Goal: Transaction & Acquisition: Purchase product/service

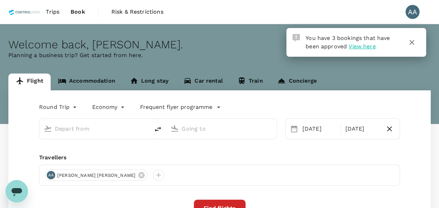
type input "[GEOGRAPHIC_DATA], [GEOGRAPHIC_DATA] (any)"
type input "Tawau (TWU)"
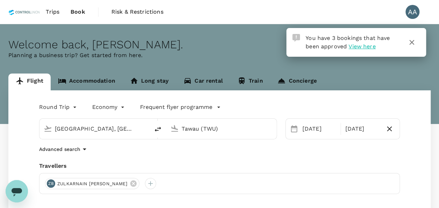
click at [357, 46] on span "View here" at bounding box center [362, 46] width 27 height 7
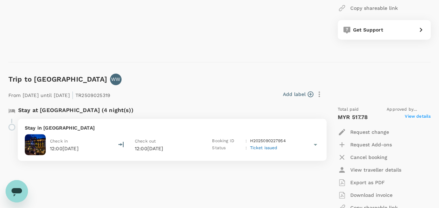
scroll to position [271, 0]
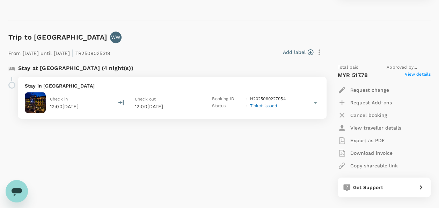
click at [368, 141] on p "Export as PDF" at bounding box center [367, 140] width 35 height 7
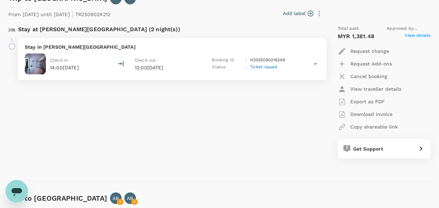
scroll to position [516, 0]
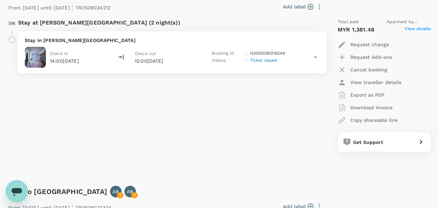
click at [364, 94] on p "Export as PDF" at bounding box center [367, 94] width 35 height 7
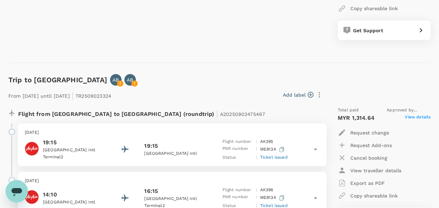
scroll to position [656, 0]
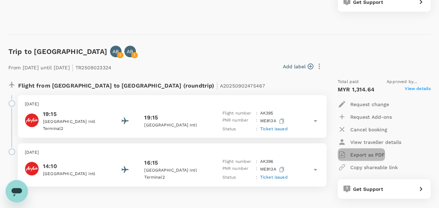
click at [364, 152] on p "Export as PDF" at bounding box center [367, 154] width 35 height 7
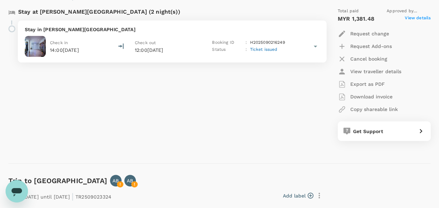
scroll to position [411, 0]
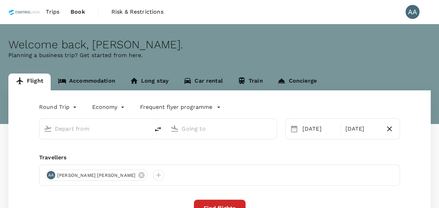
type input "[GEOGRAPHIC_DATA], [GEOGRAPHIC_DATA] (any)"
type input "Tawau (TWU)"
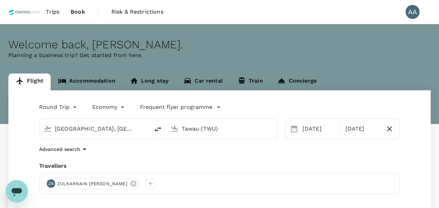
click at [16, 192] on icon "Open messaging window" at bounding box center [17, 192] width 10 height 8
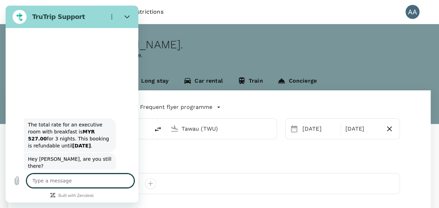
scroll to position [1495, 0]
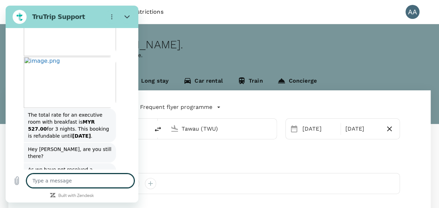
click at [69, 184] on textarea at bounding box center [81, 180] width 108 height 14
type textarea "h"
type textarea "x"
type textarea "hi"
type textarea "x"
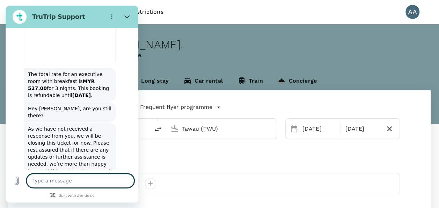
scroll to position [1534, 0]
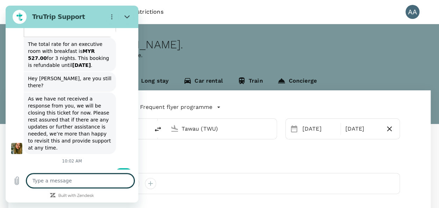
type textarea "x"
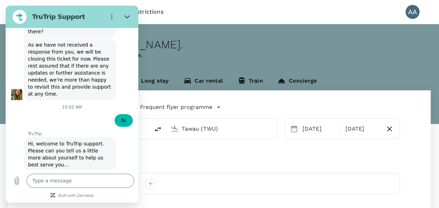
scroll to position [1618, 0]
click at [79, 193] on input "Name" at bounding box center [78, 200] width 97 height 15
type input "ANURATHA A/P MARIAPPAN"
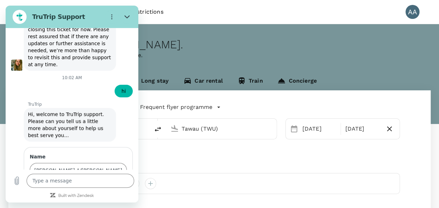
click at [70, 193] on input "Email" at bounding box center [78, 200] width 97 height 15
type input "anurathamariappan@controlunion.com"
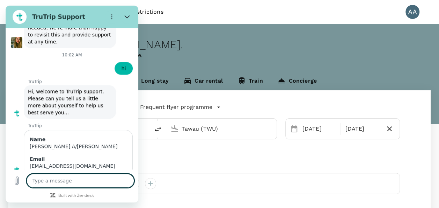
scroll to position [1672, 0]
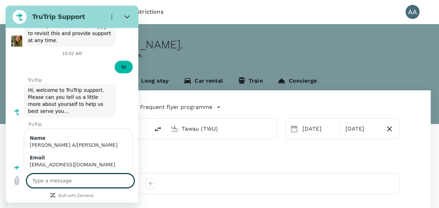
click at [243, 15] on div "Trips Book Risk & Restrictions AA" at bounding box center [219, 12] width 422 height 24
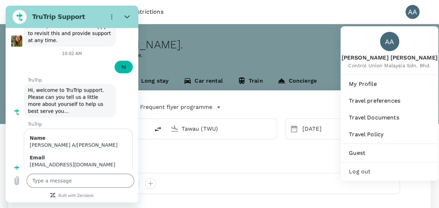
click at [413, 11] on div "AA" at bounding box center [413, 12] width 14 height 14
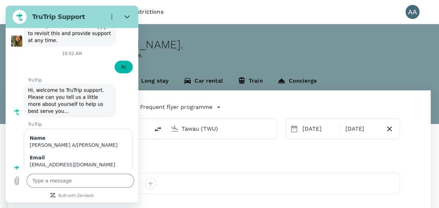
click at [328, 24] on hr at bounding box center [219, 24] width 439 height 0
click at [53, 6] on section "TruTrip Support" at bounding box center [72, 17] width 133 height 22
click at [129, 16] on icon "Close" at bounding box center [126, 16] width 5 height 3
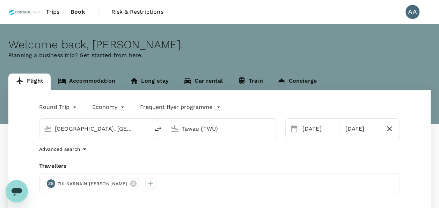
click at [84, 12] on span "Book" at bounding box center [78, 12] width 15 height 8
click at [56, 8] on span "Trips" at bounding box center [53, 12] width 14 height 8
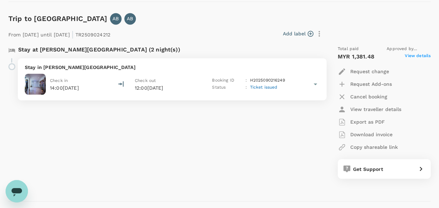
scroll to position [699, 0]
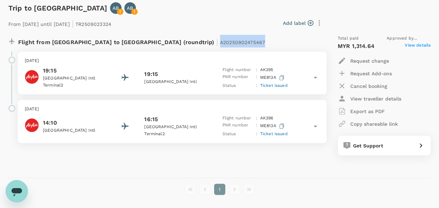
drag, startPoint x: 149, startPoint y: 43, endPoint x: 201, endPoint y: 43, distance: 51.7
click at [201, 43] on div "Flight from Malaysia to Indonesia (roundtrip) | A20250902475467" at bounding box center [149, 41] width 263 height 13
copy span "A20250902475467"
click at [21, 195] on icon "Open messaging window" at bounding box center [16, 190] width 13 height 13
type textarea "x"
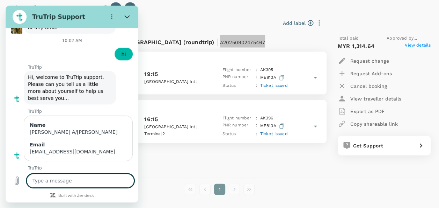
scroll to position [1686, 0]
type textarea "i"
type textarea "x"
type textarea "i"
type textarea "x"
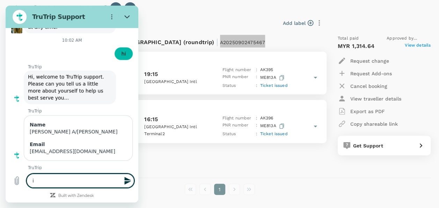
type textarea "i h"
type textarea "x"
type textarea "i ha"
type textarea "x"
type textarea "i hav"
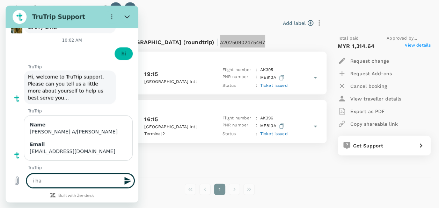
type textarea "x"
type textarea "i have"
type textarea "x"
type textarea "i have"
type textarea "x"
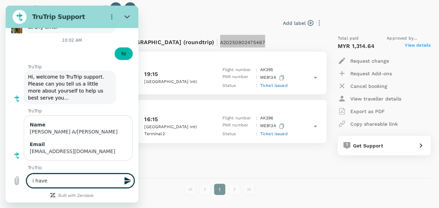
type textarea "i have r"
type textarea "x"
type textarea "i have re"
type textarea "x"
type textarea "i have req"
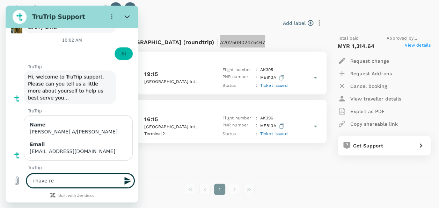
type textarea "x"
type textarea "i have requ"
type textarea "x"
type textarea "i have reque"
type textarea "x"
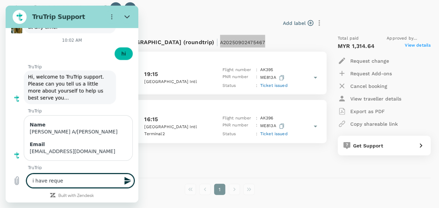
type textarea "i have reques"
type textarea "x"
type textarea "i have request"
type textarea "x"
type textarea "i have requeste"
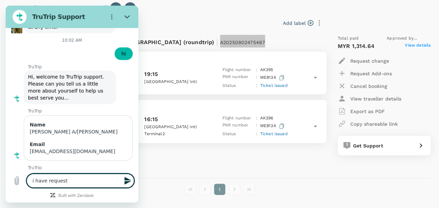
type textarea "x"
type textarea "i have requested"
type textarea "x"
type textarea "i have requested"
type textarea "x"
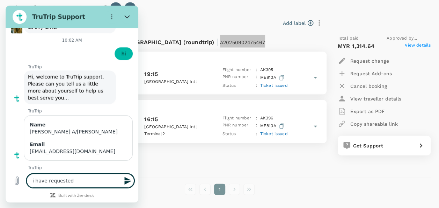
type textarea "i have requested t"
type textarea "x"
type textarea "i have requested to"
type textarea "x"
type textarea "i have requested to"
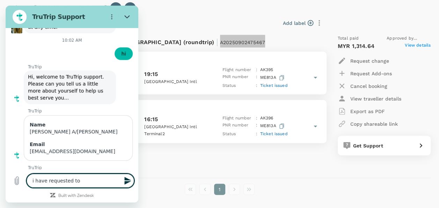
type textarea "x"
type textarea "i have requested to a"
type textarea "x"
type textarea "i have requested to ad"
type textarea "x"
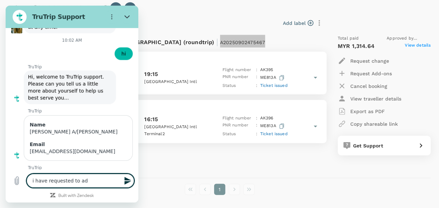
type textarea "i have requested to add"
type textarea "x"
type textarea "i have requested to add"
type textarea "x"
type textarea "i have requested to add b"
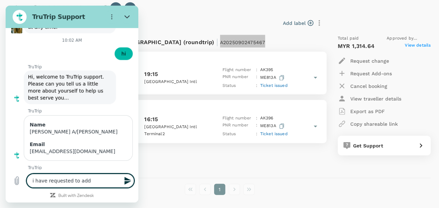
type textarea "x"
type textarea "i have requested to add ba"
type textarea "x"
type textarea "i have requested to add baa"
type textarea "x"
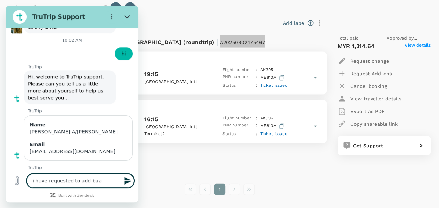
type textarea "i have requested to add baag"
type textarea "x"
type textarea "i have requested to add baa"
type textarea "x"
type textarea "i have requested to add ba"
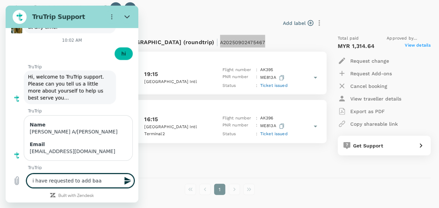
type textarea "x"
type textarea "i have requested to add bag"
type textarea "x"
type textarea "i have requested to add baga"
type textarea "x"
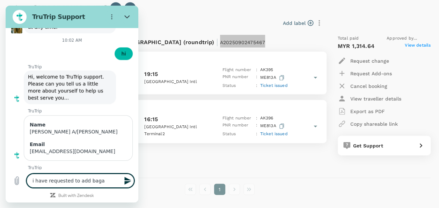
type textarea "i have requested to add bagaa"
type textarea "x"
type textarea "i have requested to add baga"
type textarea "x"
type textarea "i have requested to add bag"
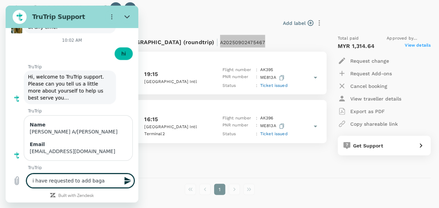
type textarea "x"
type textarea "i have requested to add baga"
type textarea "x"
type textarea "i have requested to add bagag"
type textarea "x"
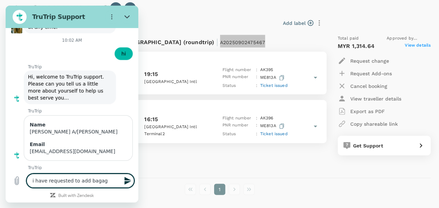
type textarea "i have requested to add baga"
type textarea "x"
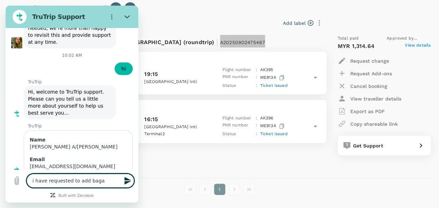
type textarea "i have requested to add bag"
type textarea "x"
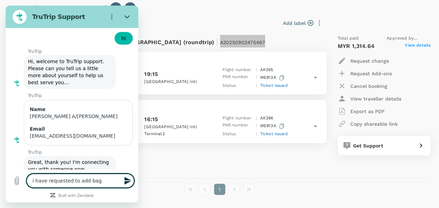
type textarea "i have requested to add bagg"
type textarea "x"
type textarea "i have requested to add bagga"
type textarea "x"
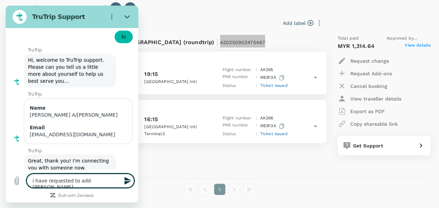
type textarea "i have requested to add baggae"
type textarea "x"
type textarea "i have requested to add bagga"
type textarea "x"
type textarea "i have requested to add baggah"
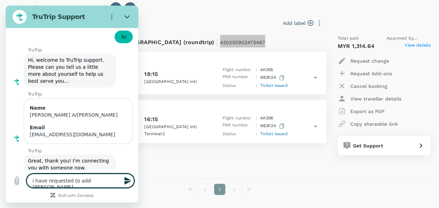
type textarea "x"
type textarea "i have requested to add baggahe"
type textarea "x"
type textarea "i have requested to add baggahe"
type textarea "x"
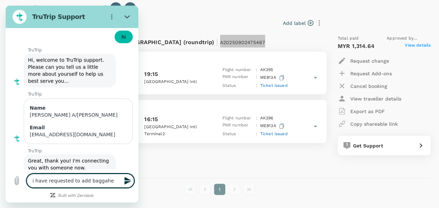
type textarea "i have requested to add baggahe"
type textarea "x"
type textarea "i have requested to add baggah"
type textarea "x"
type textarea "i have requested to add bagga"
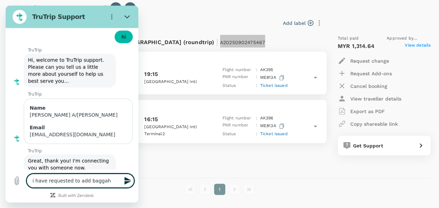
type textarea "x"
type textarea "i have requested to add baggag"
type textarea "x"
type textarea "i have requested to add baggage"
type textarea "x"
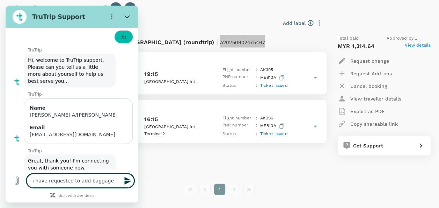
type textarea "i have requested to add baggage"
type textarea "x"
type textarea "i have requested to add baggage f"
type textarea "x"
type textarea "i have requested to add baggage fo"
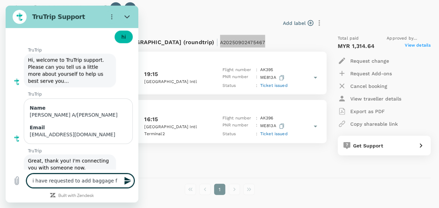
type textarea "x"
type textarea "i have requested to add baggage for"
type textarea "x"
type textarea "i have requested to add baggage for"
type textarea "x"
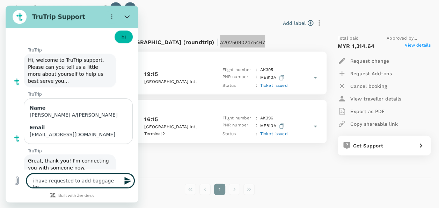
paste textarea "A20250902475467"
type textarea "i have requested to add baggage for A20250902475467"
type textarea "x"
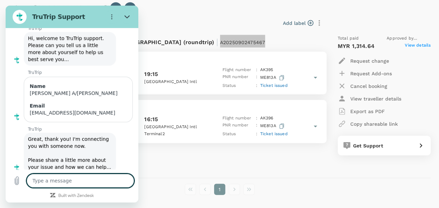
type textarea "x"
type textarea "b"
type textarea "x"
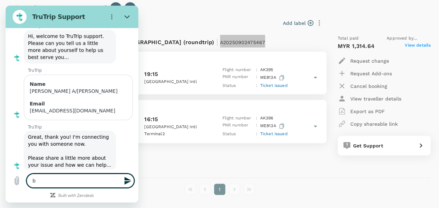
type textarea "bu"
type textarea "x"
type textarea "but"
type textarea "x"
type textarea "but"
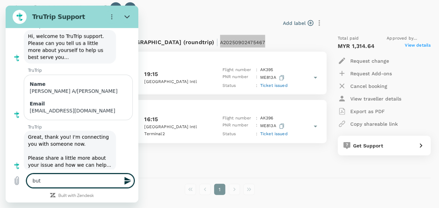
type textarea "x"
type textarea "but t"
type textarea "x"
type textarea "but th"
type textarea "x"
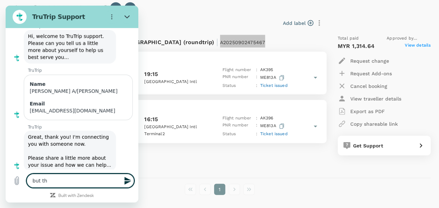
type textarea "but t"
type textarea "x"
type textarea "but"
type textarea "x"
type textarea "but i"
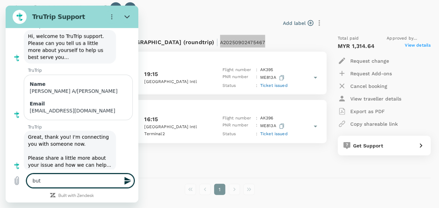
type textarea "x"
type textarea "but in"
type textarea "x"
type textarea "but in"
type textarea "x"
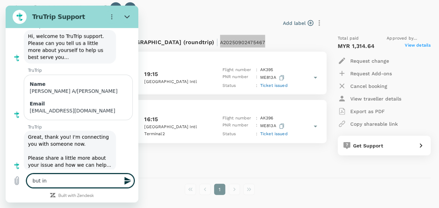
type textarea "but in t"
type textarea "x"
type textarea "but in th"
type textarea "x"
type textarea "but in the"
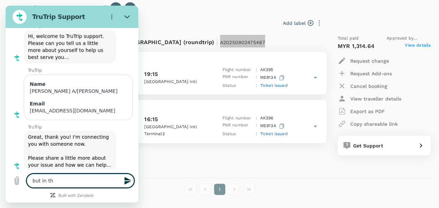
type textarea "x"
type textarea "but in the"
type textarea "x"
type textarea "but in the b"
type textarea "x"
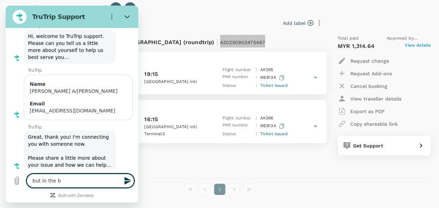
type textarea "but in the bo"
type textarea "x"
type textarea "but in the boo"
type textarea "x"
type textarea "but in the book"
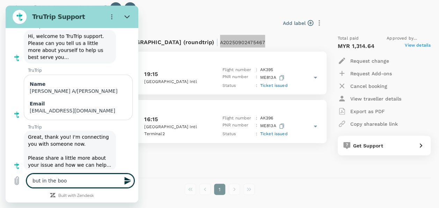
type textarea "x"
type textarea "but in the booki"
type textarea "x"
type textarea "but in the bookin"
type textarea "x"
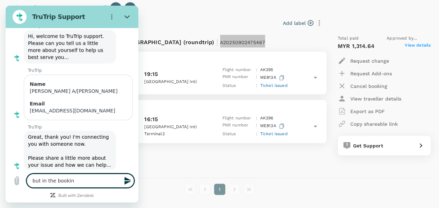
type textarea "but in the booking"
type textarea "x"
type textarea "but in the booking"
type textarea "x"
type textarea "but in the booking i"
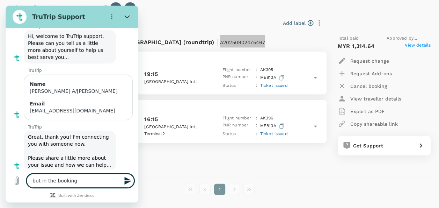
type textarea "x"
type textarea "but in the booking it"
type textarea "x"
type textarea "but in the booking it"
type textarea "x"
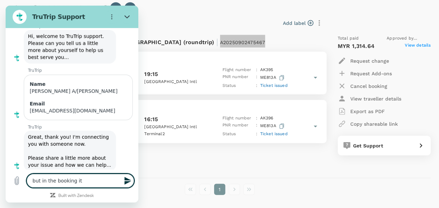
type textarea "but in the booking it n"
type textarea "x"
type textarea "but in the booking it nv"
type textarea "x"
type textarea "but in the booking it nvr"
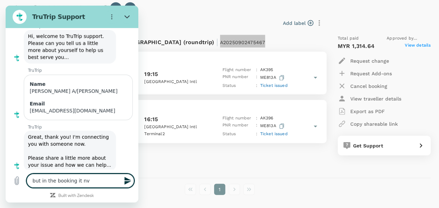
type textarea "x"
type textarea "but in the booking it nvr"
type textarea "x"
type textarea "but in the booking it nvr p"
type textarea "x"
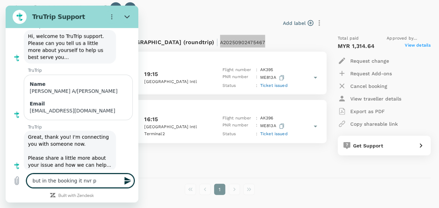
type textarea "but in the booking it nvr po"
type textarea "x"
type textarea "but in the booking it nvr pop"
type textarea "x"
type textarea "but in the booking it nvr pop"
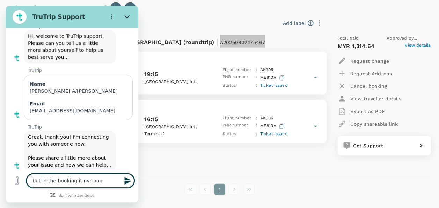
type textarea "x"
type textarea "but in the booking it nvr pop o"
type textarea "x"
type textarea "but in the booking it nvr pop ou"
type textarea "x"
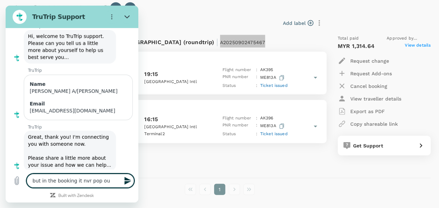
type textarea "but in the booking it nvr pop out"
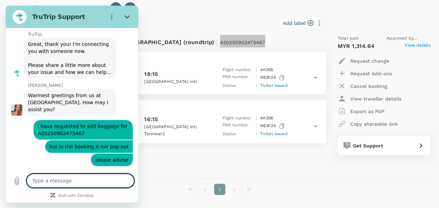
scroll to position [1821, 0]
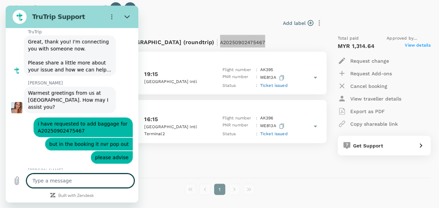
click at [70, 177] on textarea at bounding box center [81, 180] width 108 height 14
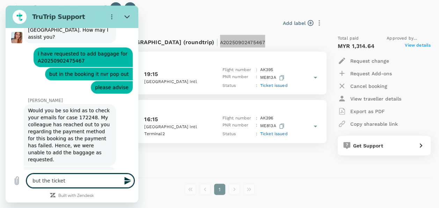
scroll to position [1890, 0]
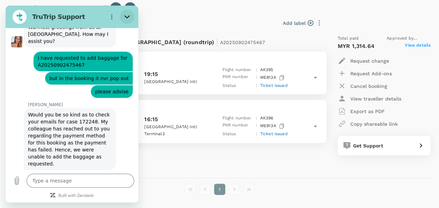
click at [124, 17] on button "Close" at bounding box center [127, 17] width 14 height 14
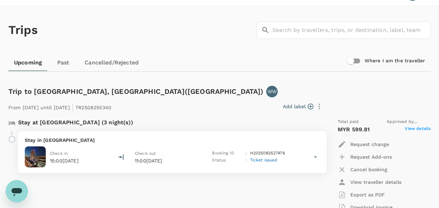
scroll to position [0, 0]
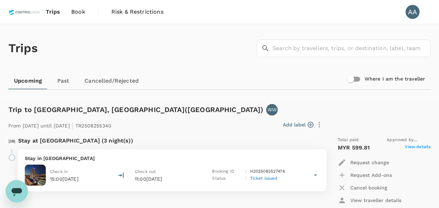
click at [49, 13] on span "Trips" at bounding box center [53, 12] width 14 height 8
click at [91, 12] on nav "Trips Book Risk & Restrictions" at bounding box center [88, 12] width 161 height 24
click at [79, 13] on span "Book" at bounding box center [78, 12] width 14 height 8
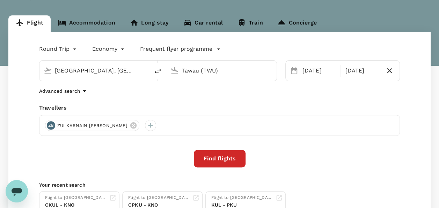
scroll to position [105, 0]
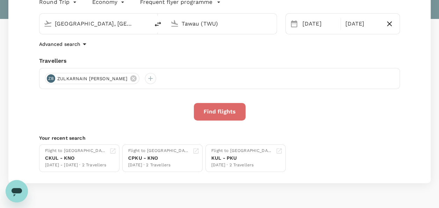
click at [220, 104] on button "Find flights" at bounding box center [220, 111] width 52 height 17
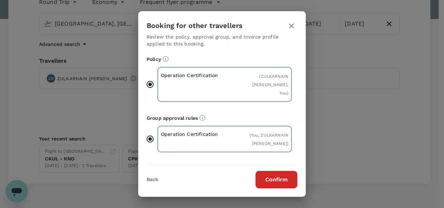
click at [271, 179] on button "Confirm" at bounding box center [277, 178] width 42 height 17
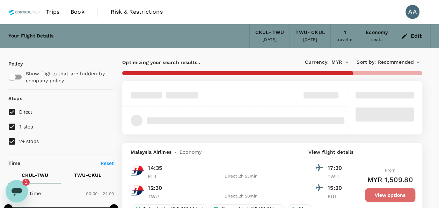
click at [390, 191] on button "View options" at bounding box center [390, 195] width 50 height 14
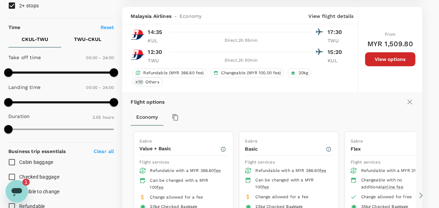
scroll to position [142, 0]
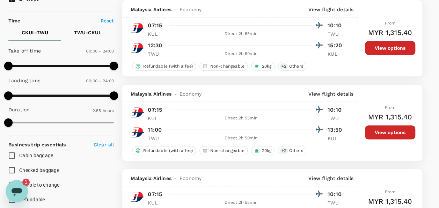
click at [371, 42] on button "View options" at bounding box center [390, 48] width 50 height 14
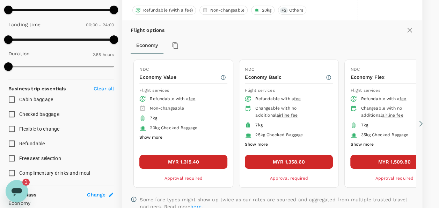
scroll to position [282, 0]
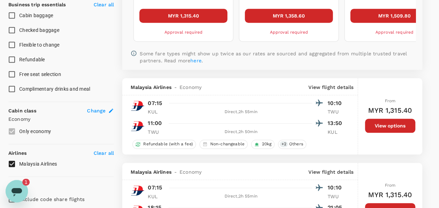
click at [194, 17] on button "MYR 1,315.40" at bounding box center [183, 16] width 88 height 14
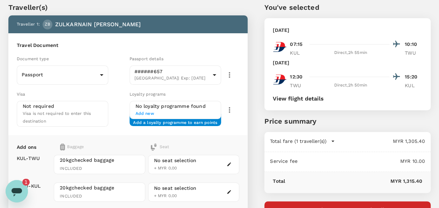
scroll to position [35, 0]
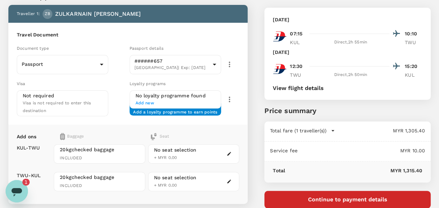
click at [314, 201] on button "Continue to payment details" at bounding box center [347, 198] width 166 height 17
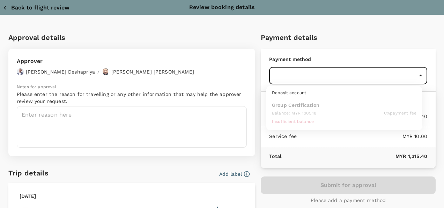
click at [414, 76] on body "Back to flight results Flight review Traveller(s) Traveller 1 : ZB ZULKARNAIN B…" at bounding box center [222, 132] width 444 height 335
click at [414, 76] on div at bounding box center [222, 104] width 444 height 208
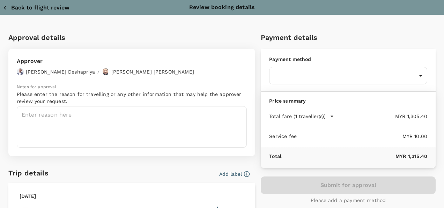
click at [7, 6] on icon "button" at bounding box center [4, 7] width 7 height 7
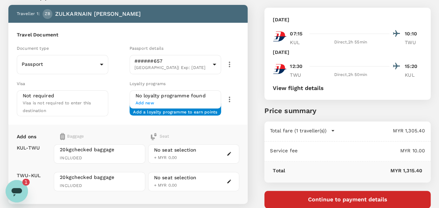
click at [19, 194] on icon "Open messaging window, 1 unread message" at bounding box center [16, 190] width 13 height 13
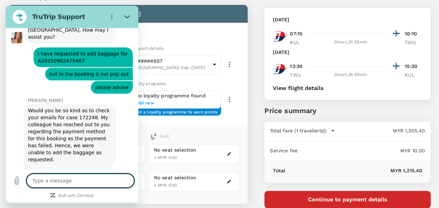
click at [92, 182] on textarea at bounding box center [81, 180] width 108 height 14
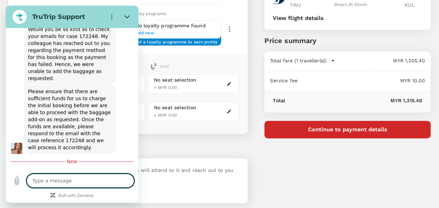
scroll to position [1985, 0]
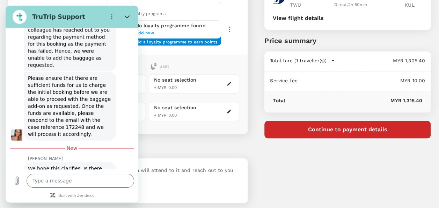
click at [18, 177] on figure at bounding box center [16, 182] width 11 height 11
click at [19, 177] on figure at bounding box center [16, 182] width 11 height 11
click at [49, 183] on textarea at bounding box center [81, 180] width 108 height 14
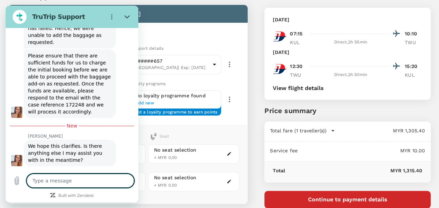
scroll to position [2009, 0]
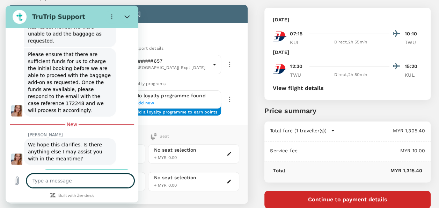
click at [85, 177] on textarea at bounding box center [81, 180] width 108 height 14
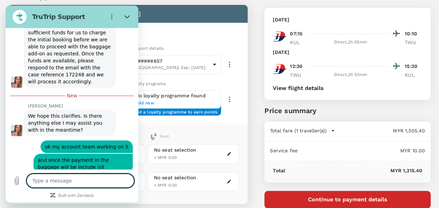
scroll to position [2039, 0]
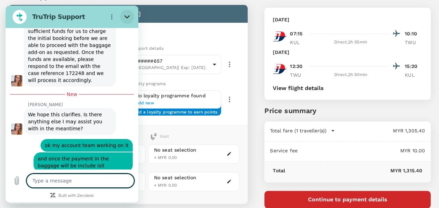
drag, startPoint x: 122, startPoint y: 13, endPoint x: 128, endPoint y: 19, distance: 8.4
click at [122, 13] on button "Close" at bounding box center [127, 17] width 14 height 14
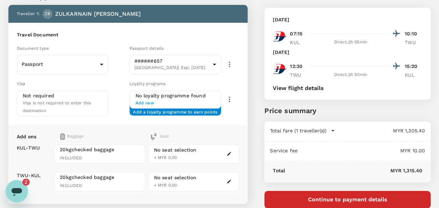
scroll to position [0, 0]
click at [16, 196] on icon "Open messaging window, 2 unread messages" at bounding box center [16, 190] width 13 height 13
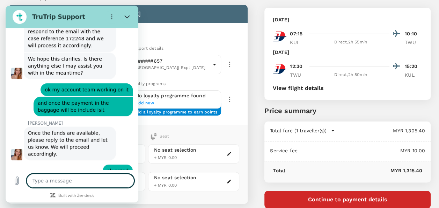
scroll to position [2080, 0]
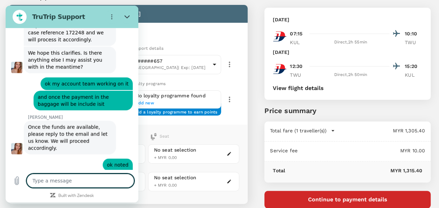
click at [64, 176] on textarea at bounding box center [81, 180] width 108 height 14
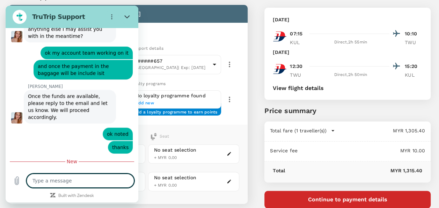
scroll to position [2110, 0]
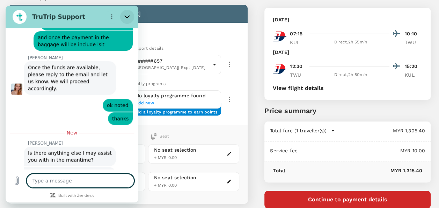
click at [131, 16] on button "Close" at bounding box center [127, 17] width 14 height 14
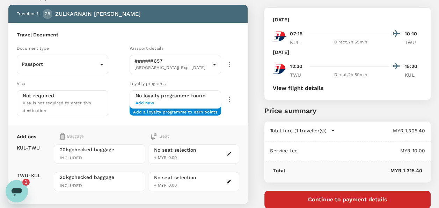
scroll to position [0, 0]
